Goal: Transaction & Acquisition: Subscribe to service/newsletter

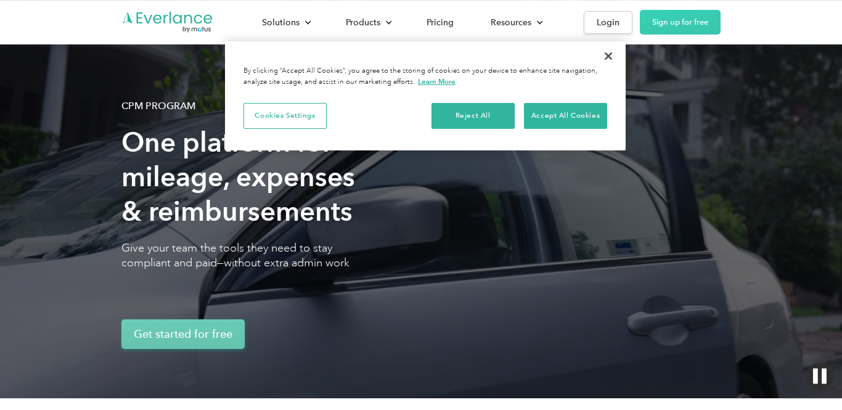
click at [176, 349] on link "Get started for free" at bounding box center [182, 334] width 123 height 30
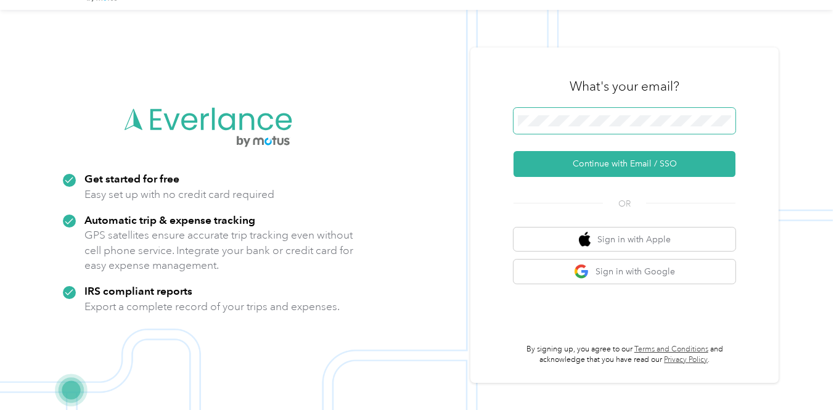
scroll to position [39, 0]
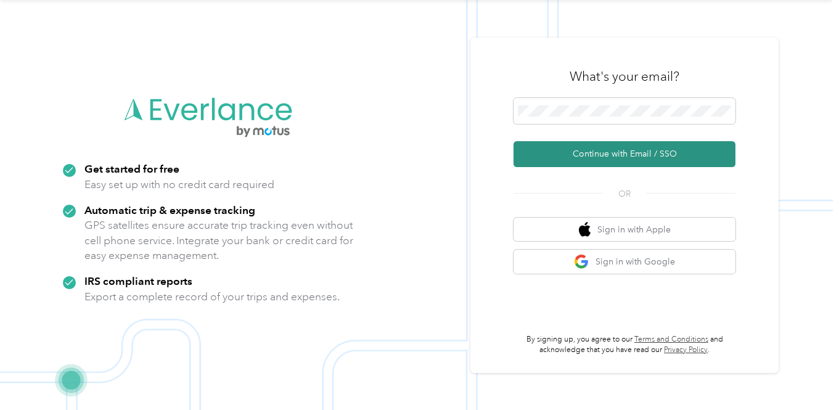
click at [569, 158] on button "Continue with Email / SSO" at bounding box center [625, 154] width 222 height 26
